Goal: Information Seeking & Learning: Learn about a topic

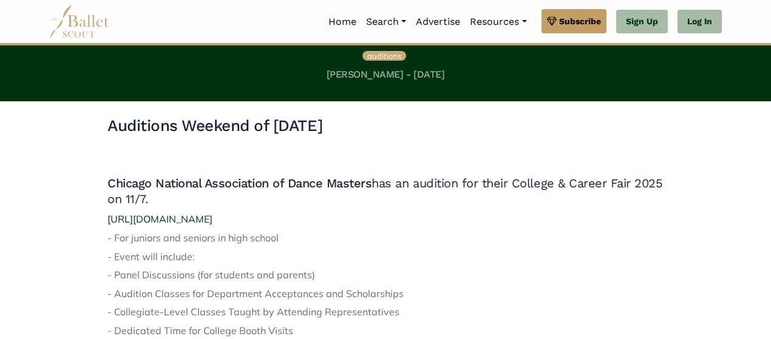
scroll to position [243, 0]
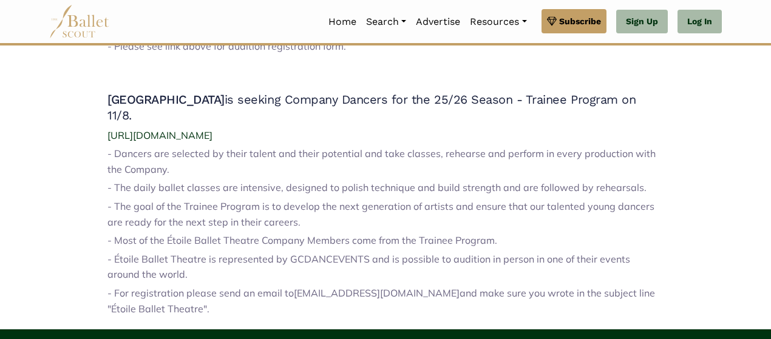
scroll to position [1153, 0]
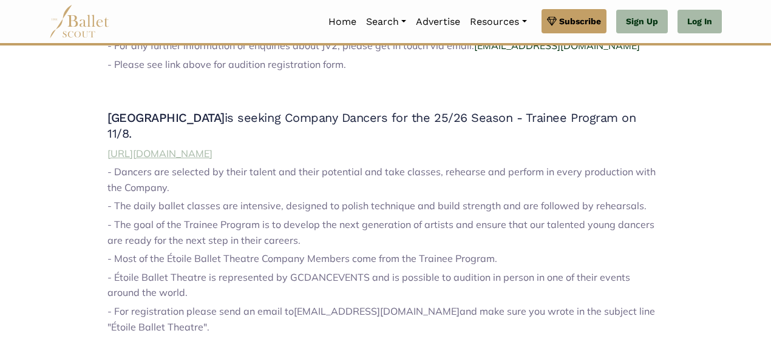
click at [212, 148] on span "[URL][DOMAIN_NAME]" at bounding box center [159, 154] width 105 height 12
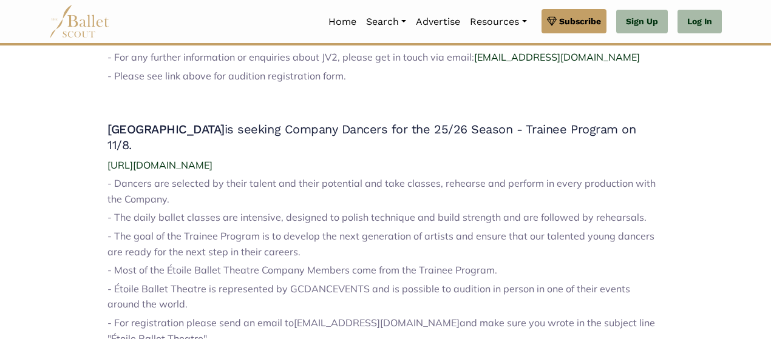
scroll to position [1153, 0]
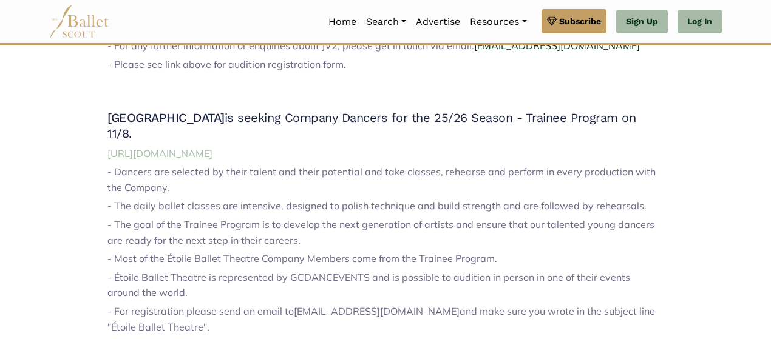
click at [212, 148] on span "[URL][DOMAIN_NAME]" at bounding box center [159, 154] width 105 height 12
